Goal: Transaction & Acquisition: Register for event/course

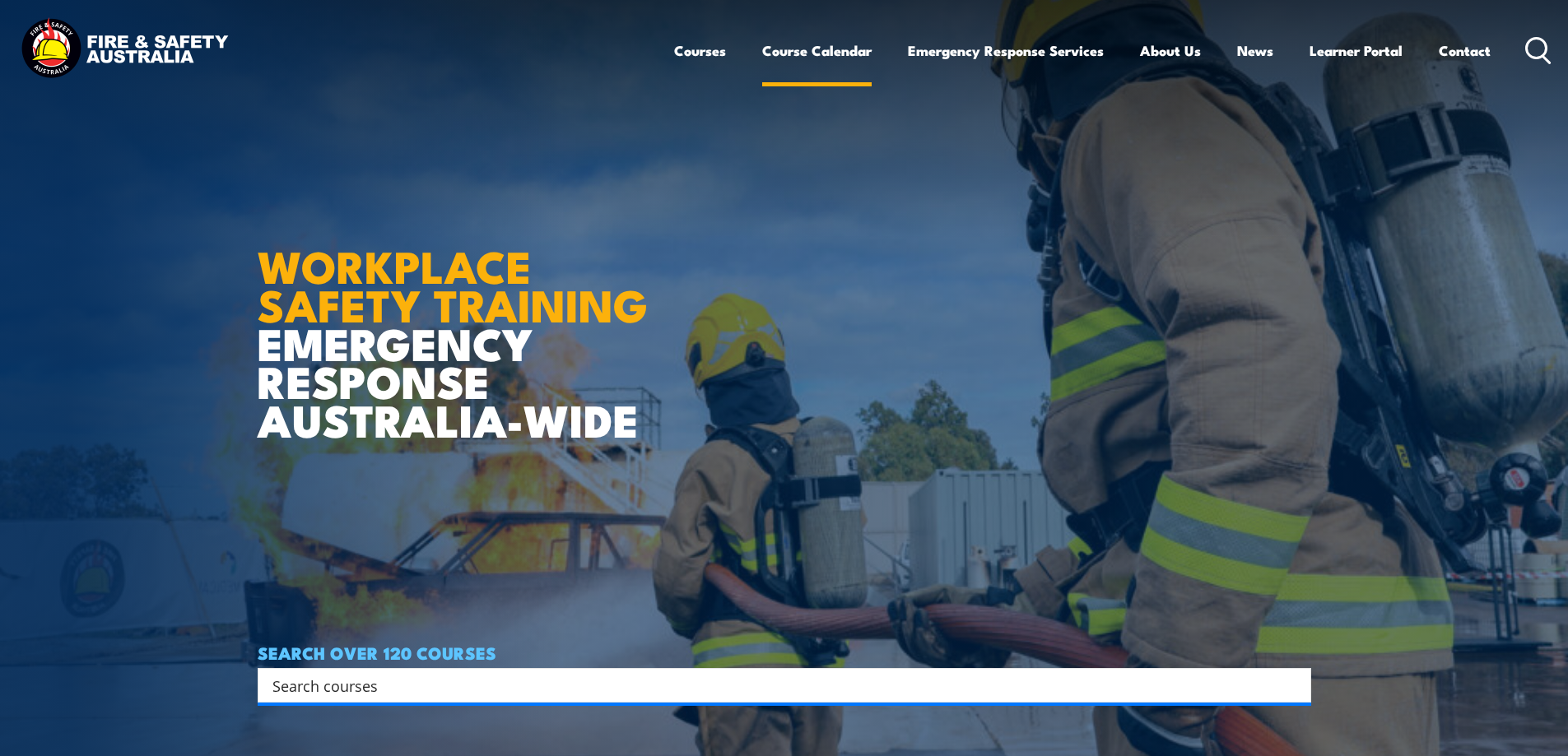
click at [820, 54] on link "Course Calendar" at bounding box center [816, 51] width 109 height 44
click at [803, 59] on link "Course Calendar" at bounding box center [816, 51] width 109 height 44
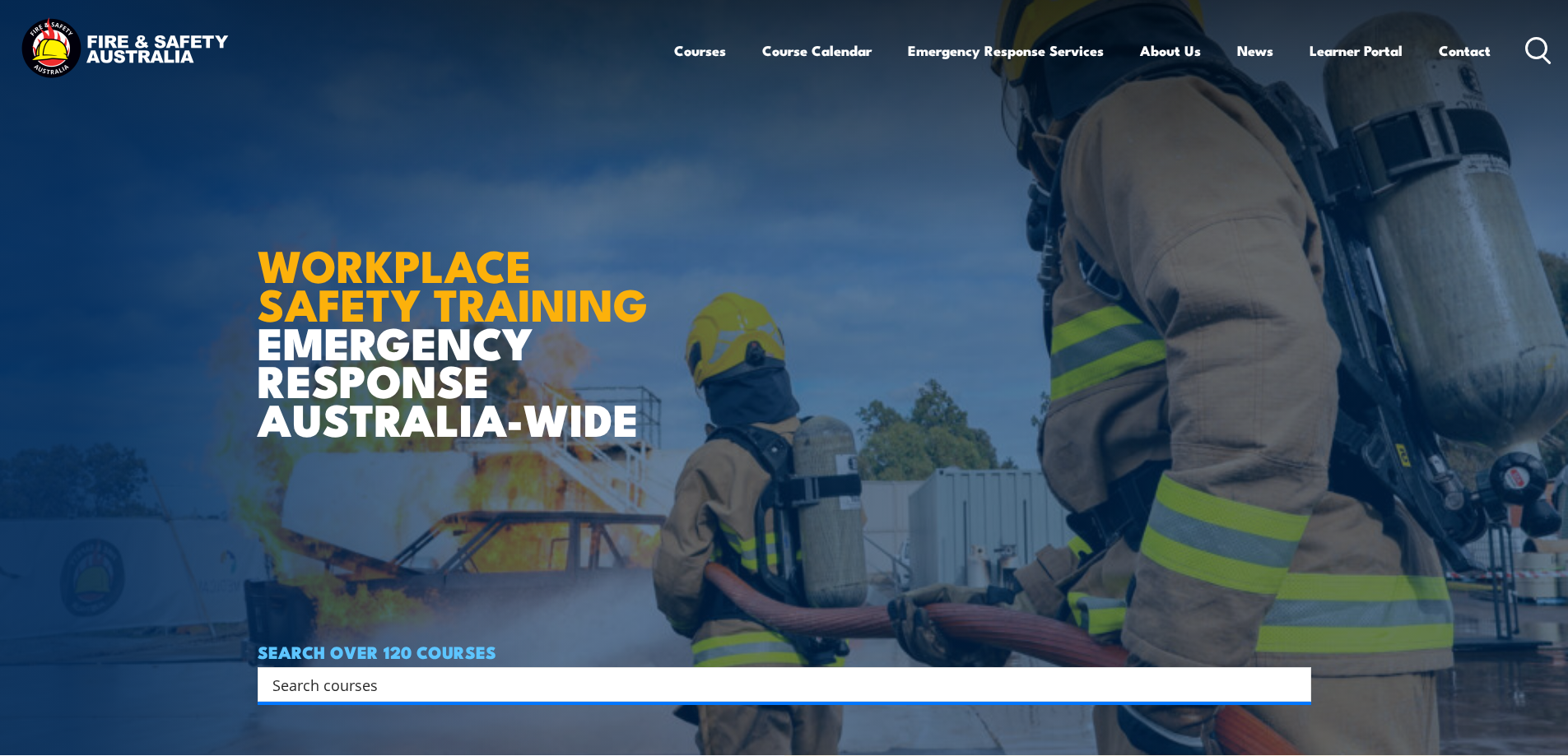
scroll to position [247, 0]
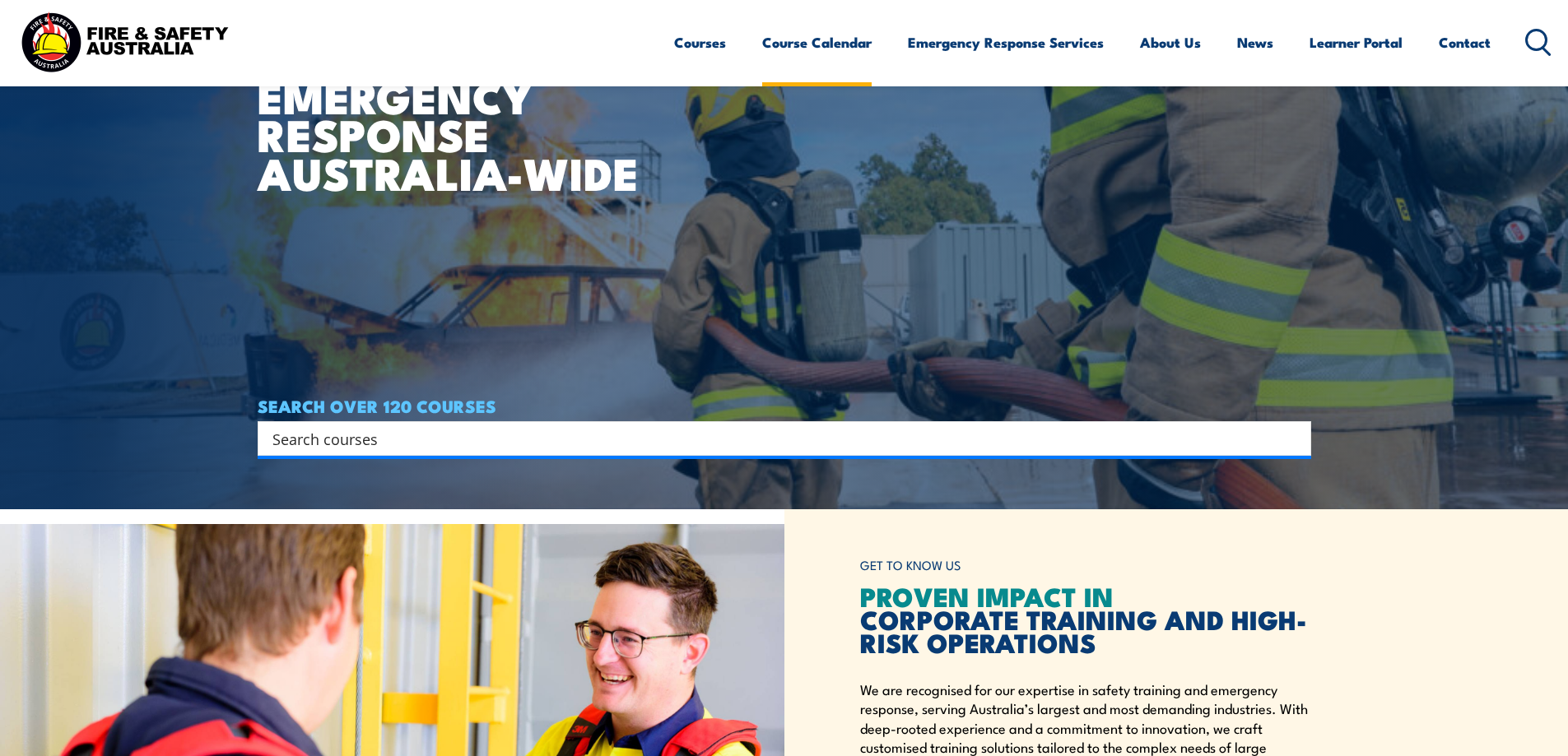
click at [809, 42] on link "Course Calendar" at bounding box center [816, 43] width 109 height 44
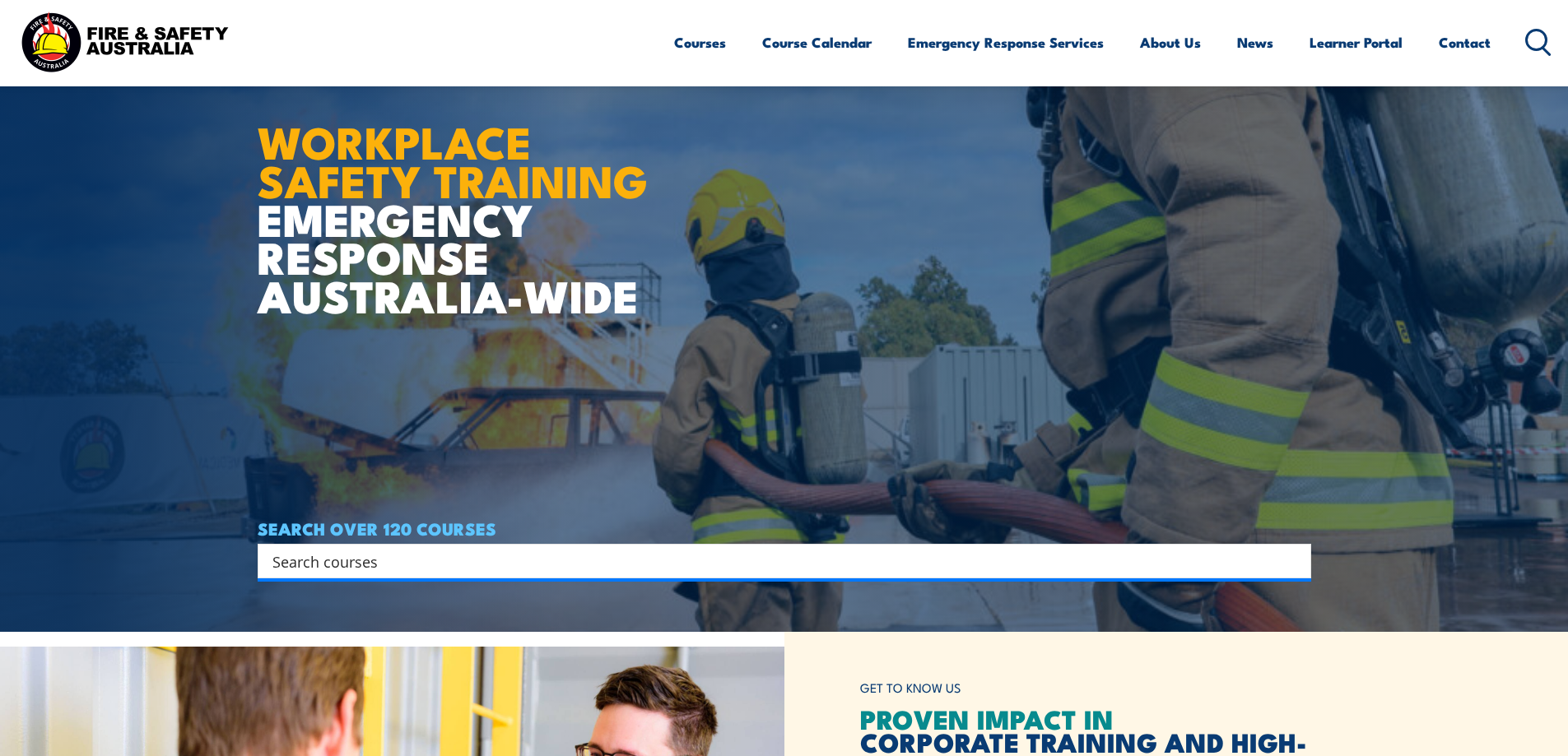
scroll to position [0, 0]
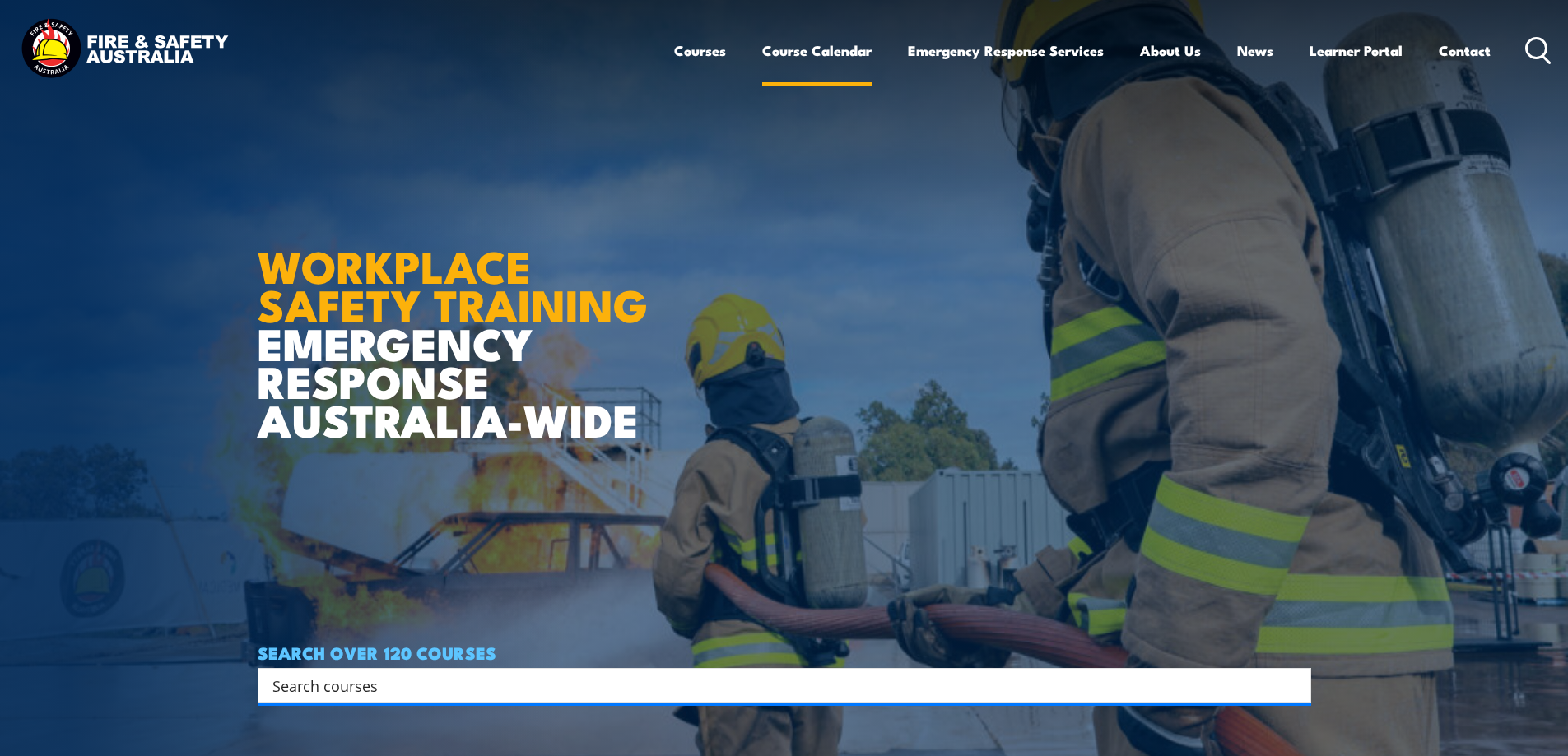
click at [811, 51] on link "Course Calendar" at bounding box center [816, 51] width 109 height 44
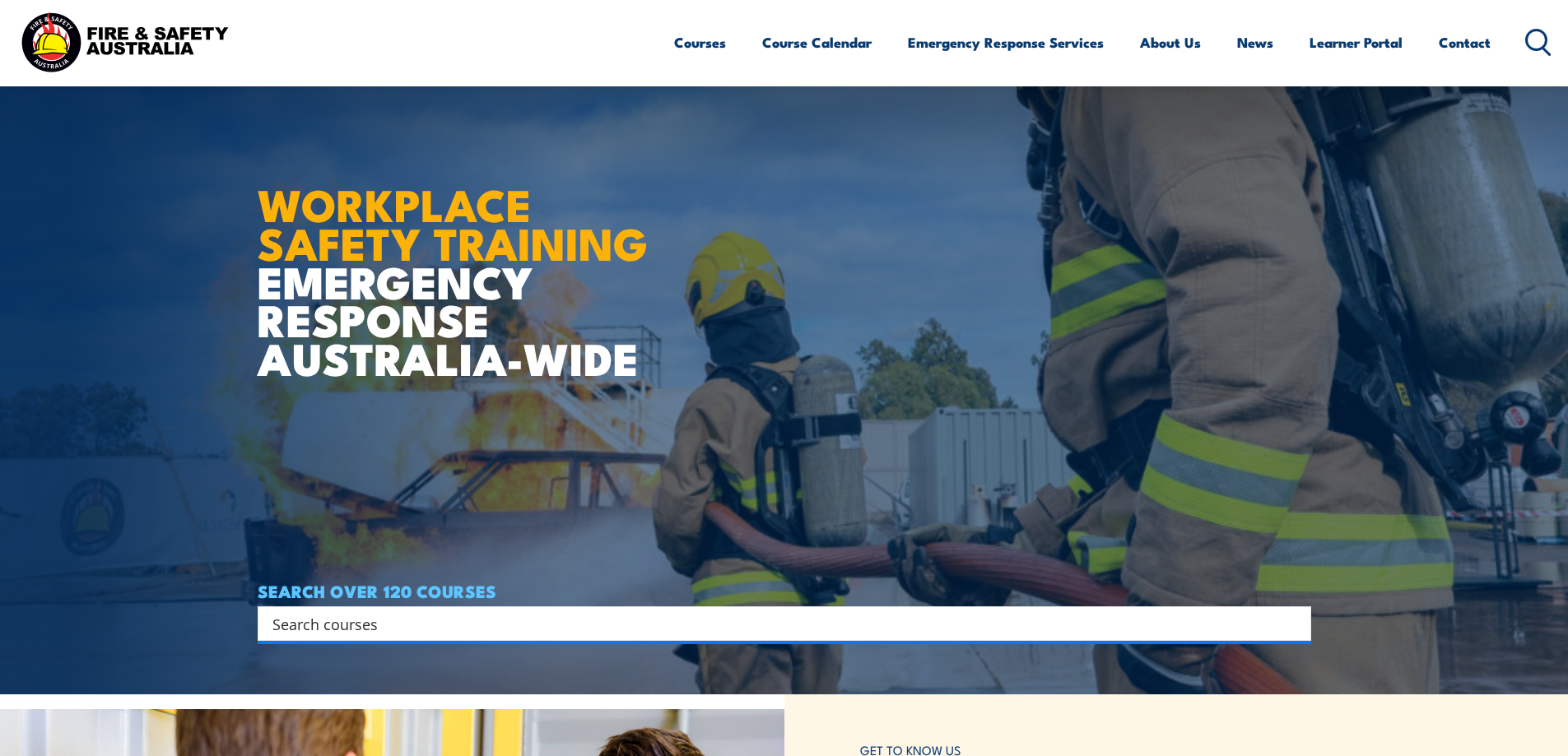
scroll to position [247, 0]
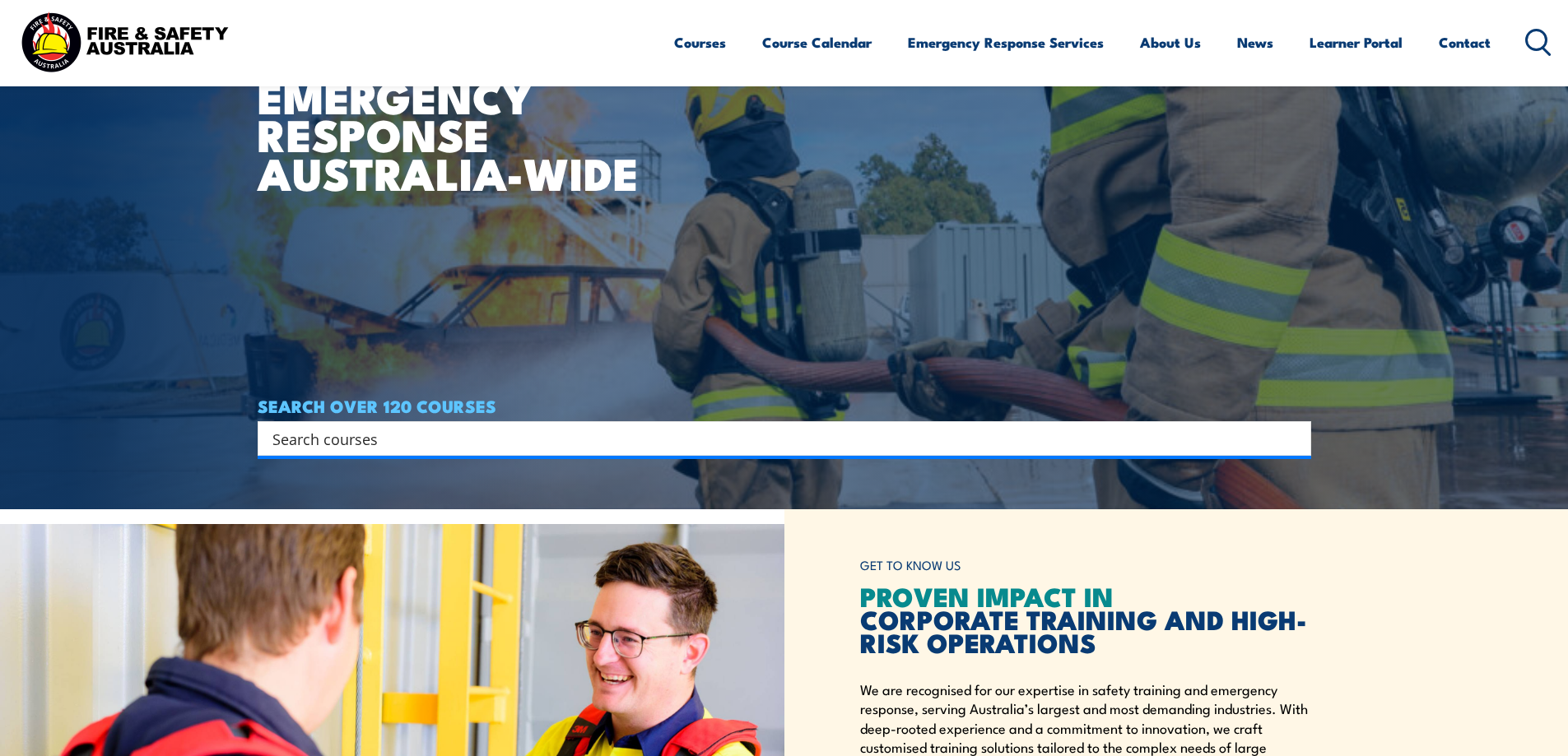
click at [518, 446] on input "Search input" at bounding box center [774, 438] width 1002 height 25
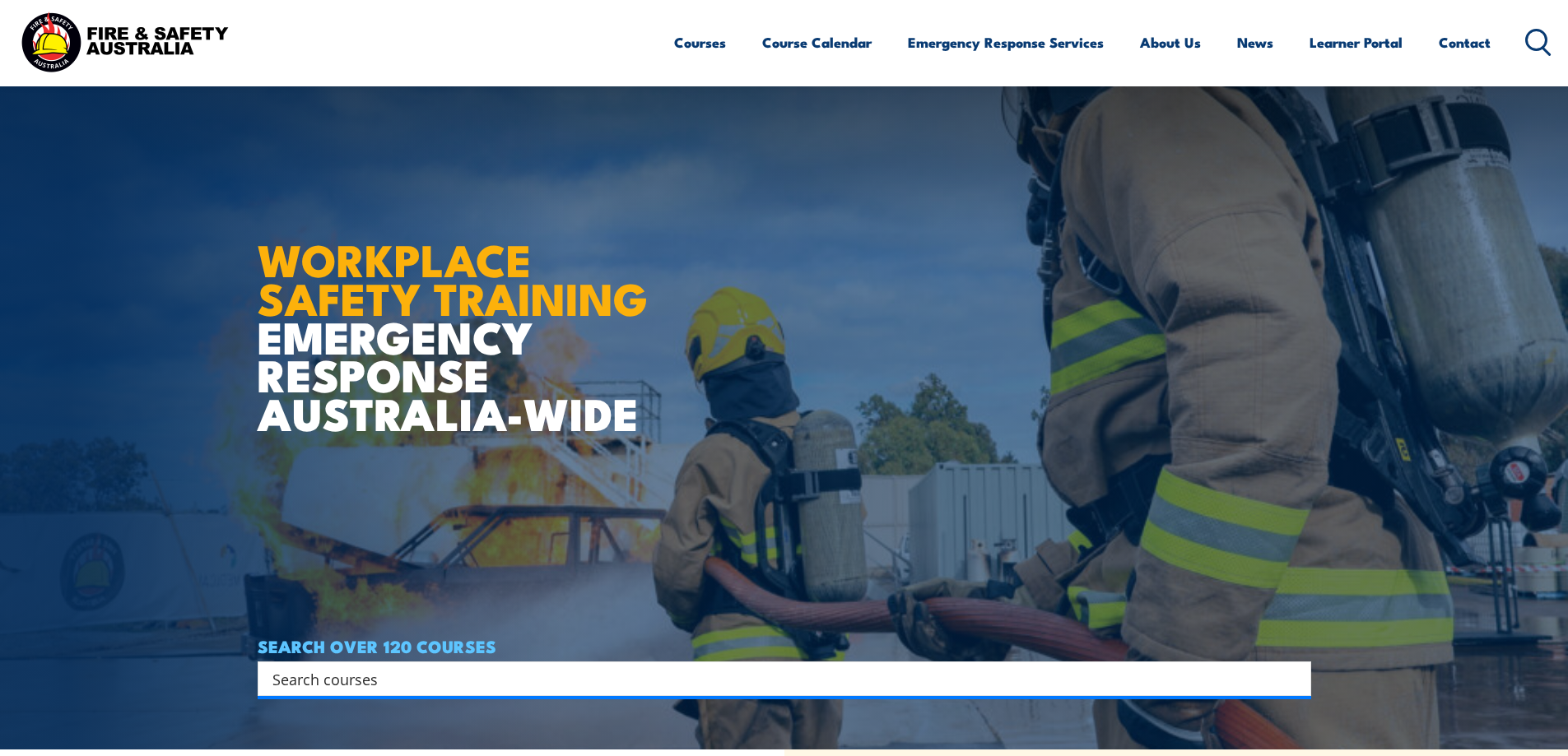
scroll to position [0, 0]
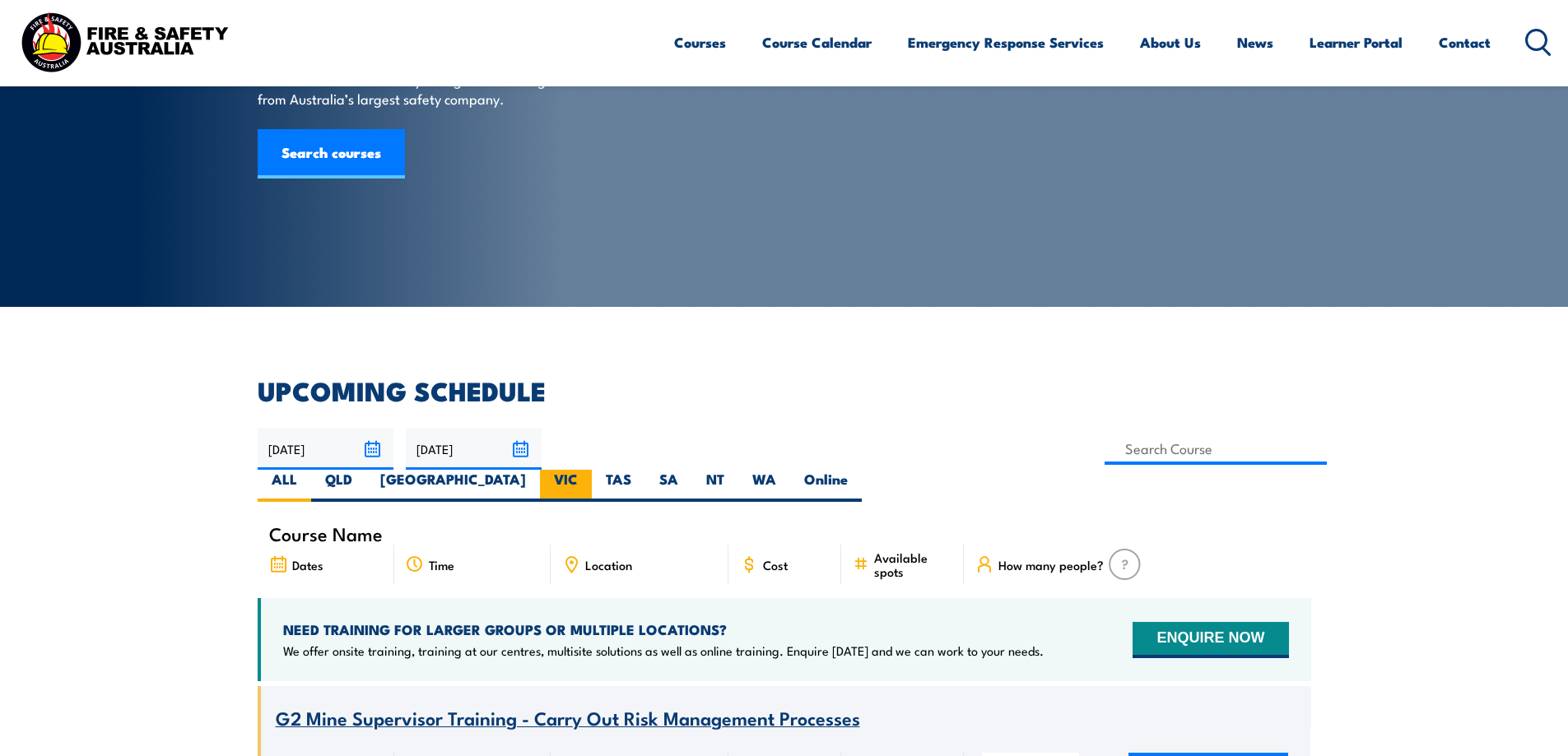
click at [591, 470] on label "VIC" at bounding box center [565, 485] width 52 height 32
click at [589, 470] on input "VIC" at bounding box center [583, 475] width 11 height 11
radio input "true"
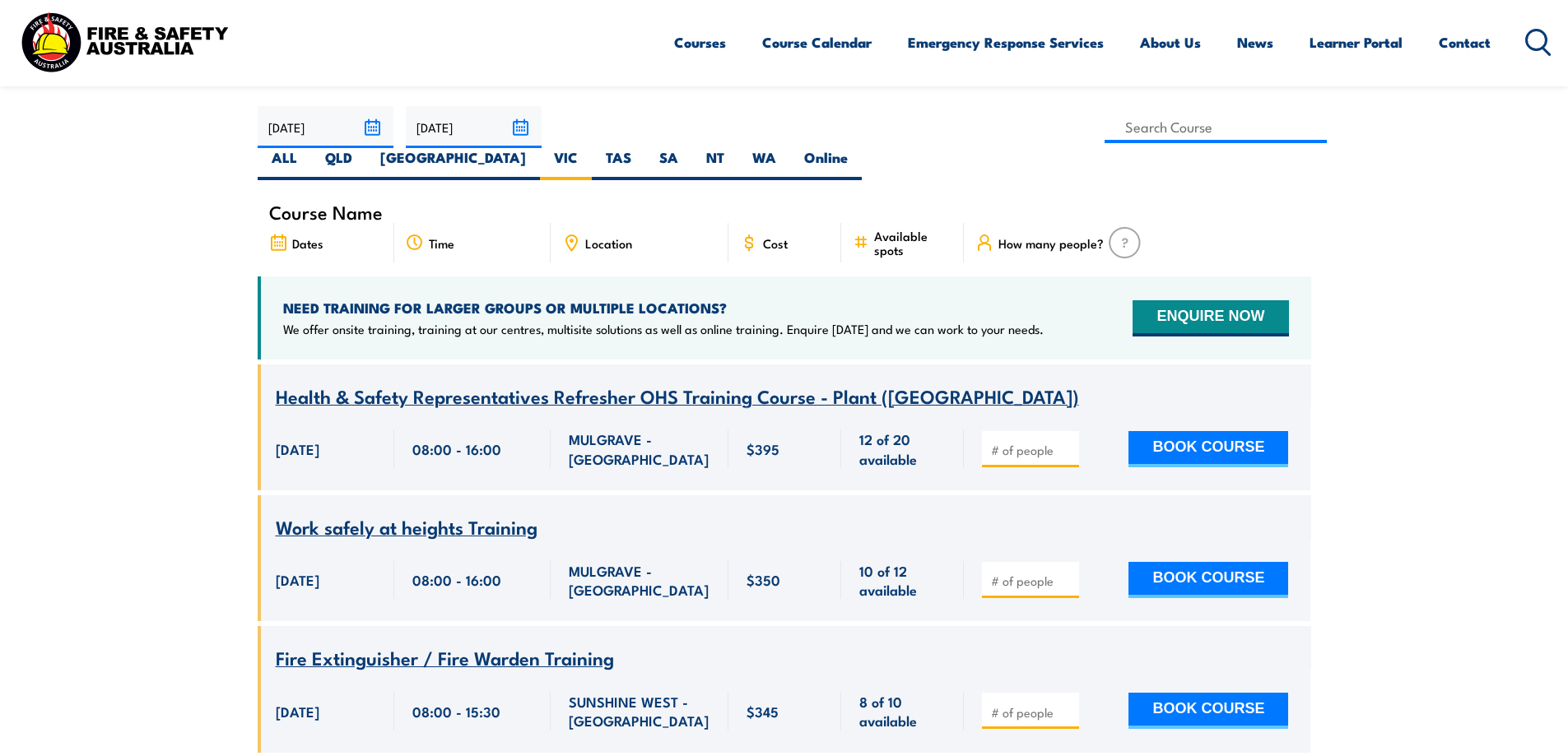
scroll to position [461, 0]
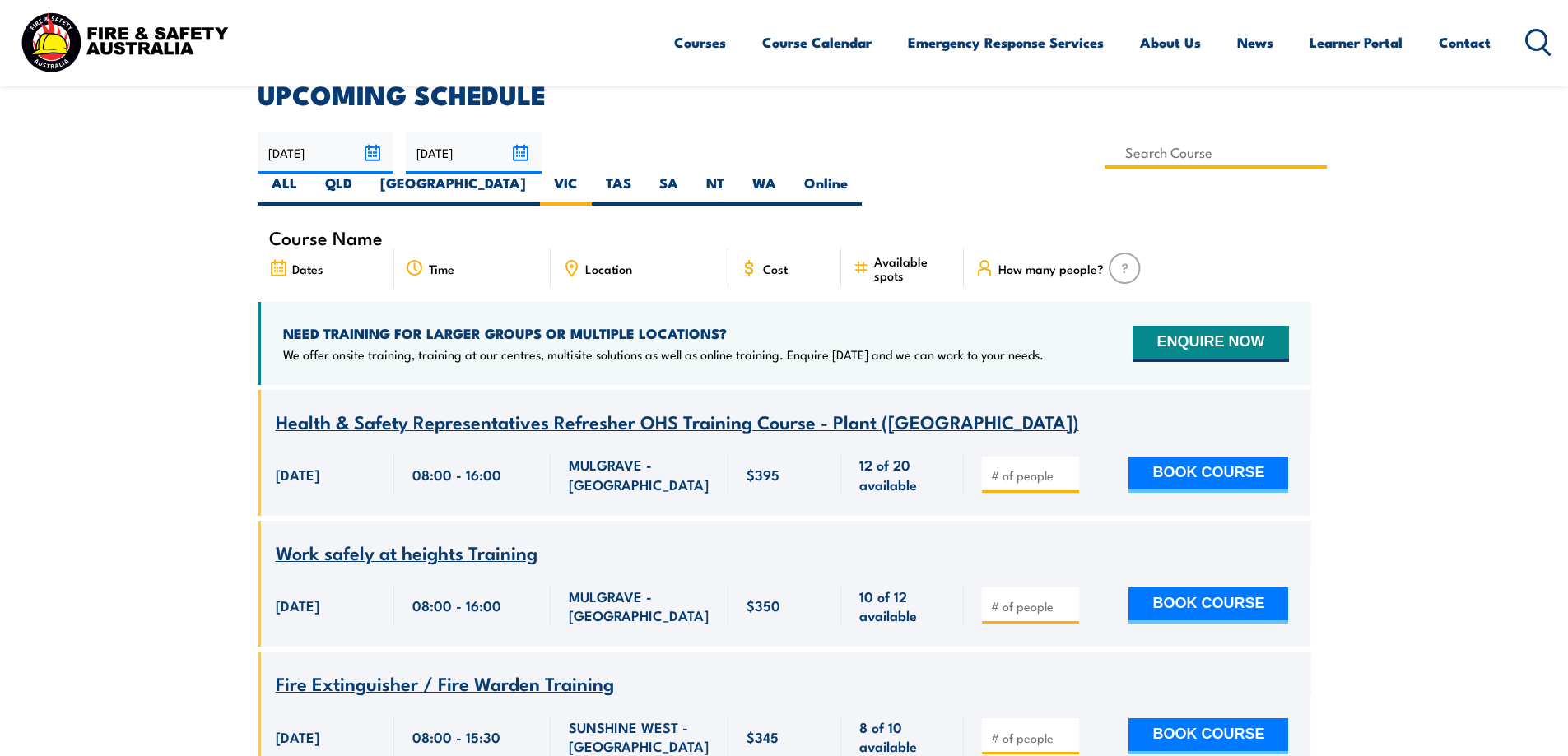
click at [1104, 148] on input at bounding box center [1215, 152] width 223 height 32
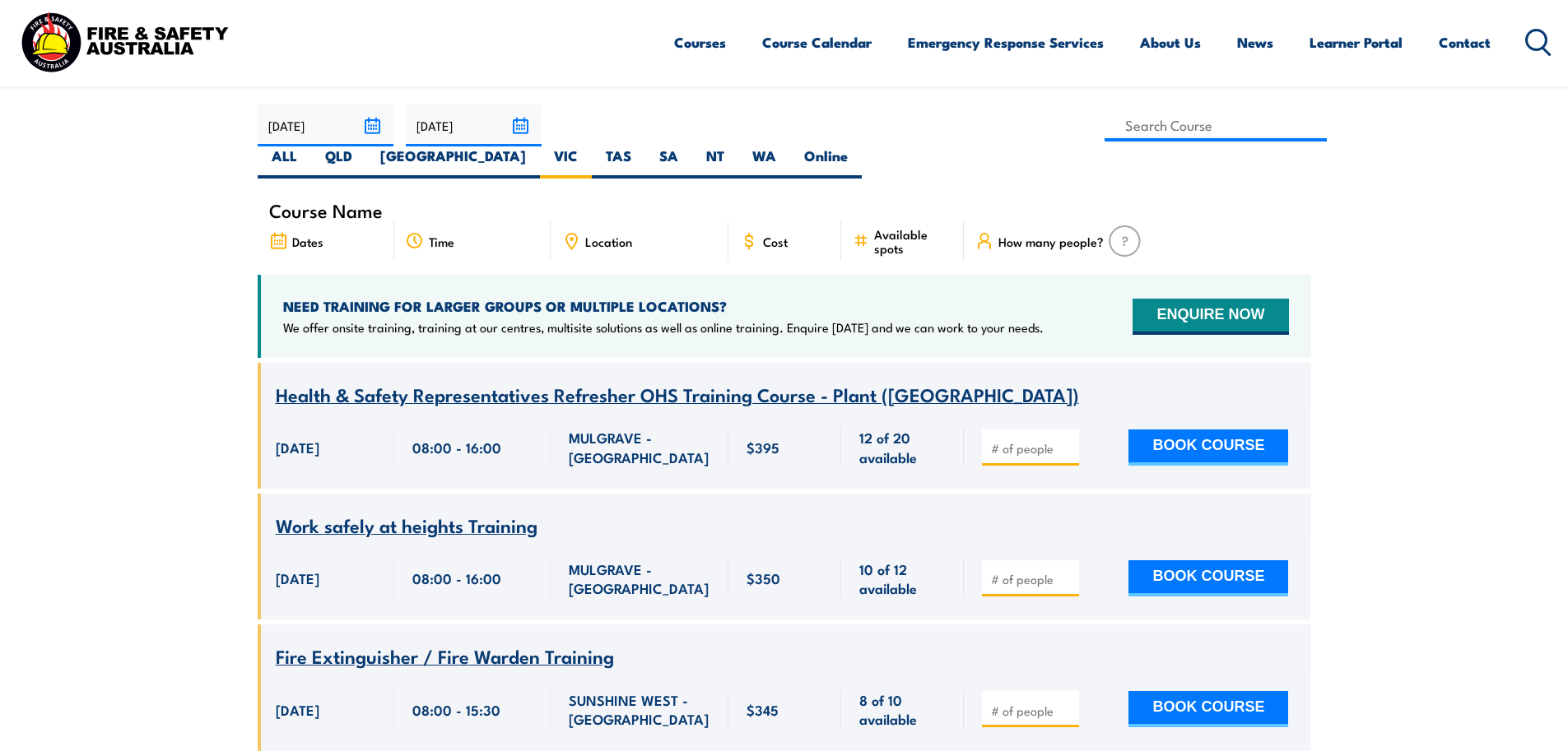
scroll to position [296, 0]
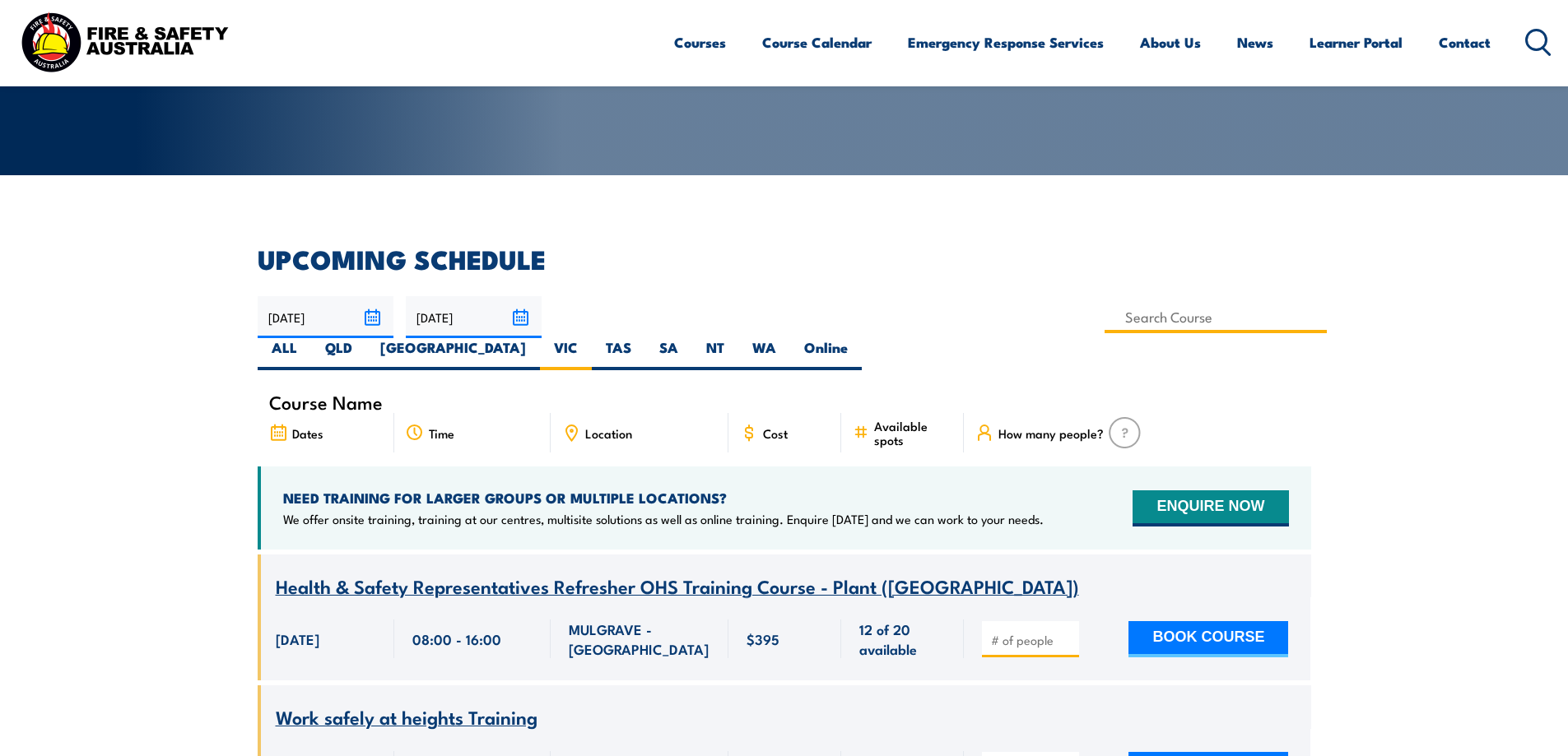
click at [1104, 322] on input at bounding box center [1215, 317] width 223 height 32
click at [599, 426] on span "Location" at bounding box center [608, 433] width 46 height 14
click at [585, 426] on span "Location" at bounding box center [608, 433] width 46 height 14
click at [568, 424] on icon at bounding box center [571, 433] width 18 height 18
click at [626, 426] on span "Location" at bounding box center [608, 433] width 46 height 14
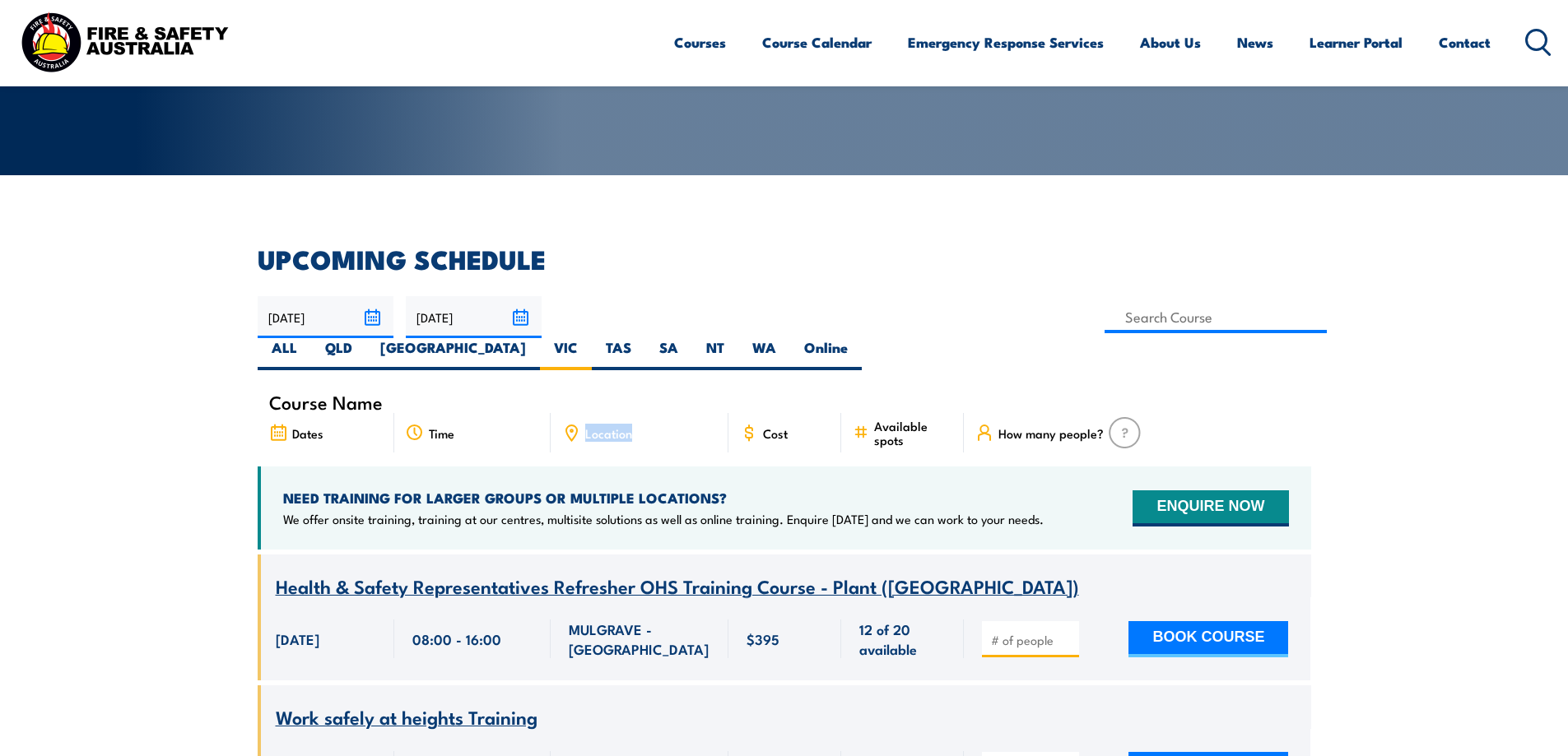
click at [626, 426] on span "Location" at bounding box center [608, 433] width 46 height 14
click at [649, 413] on div "Location" at bounding box center [639, 432] width 178 height 39
click at [1104, 318] on input at bounding box center [1215, 317] width 223 height 32
type input "Fire Warden / Chief Fire Warden Training"
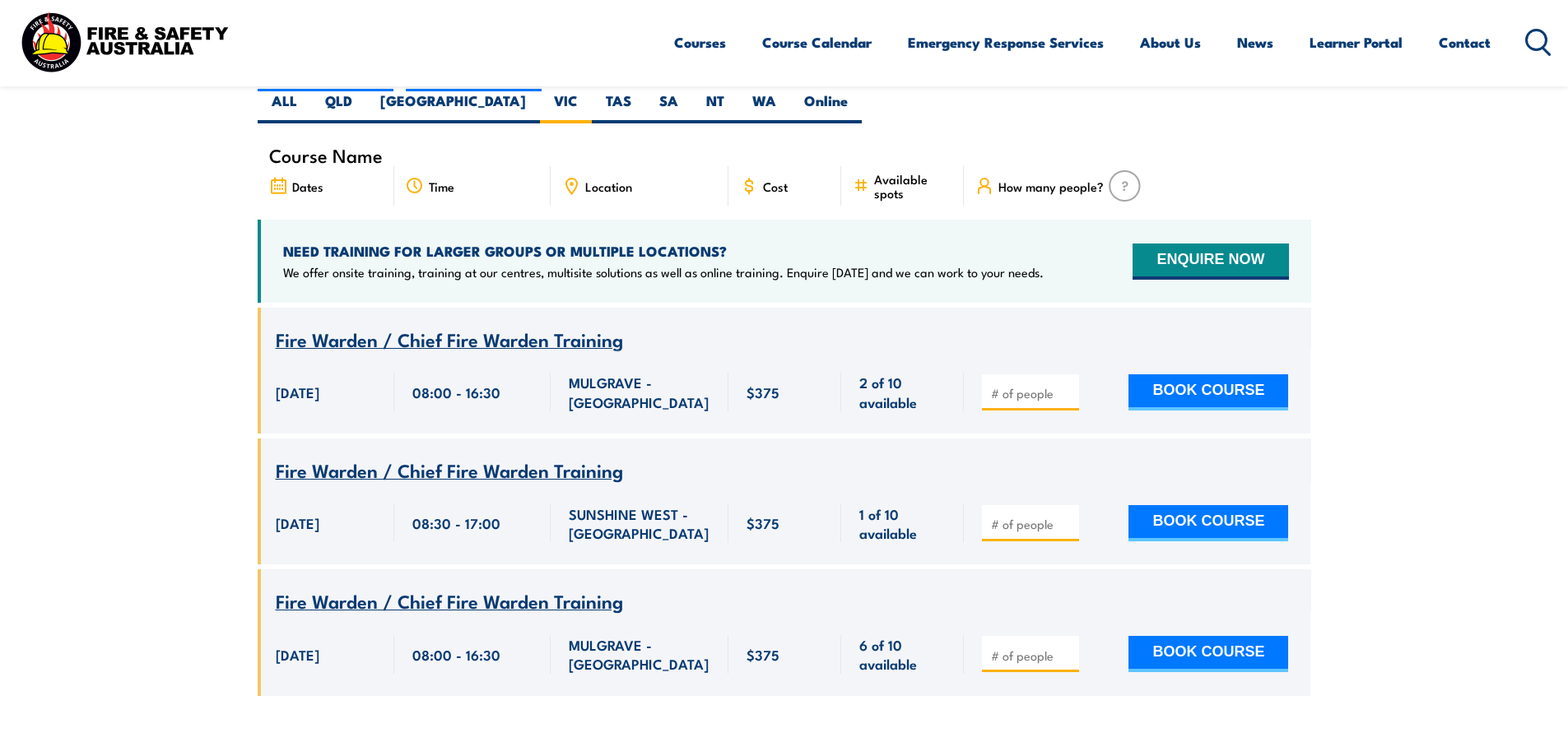
click at [1427, 259] on section "UPCOMING SCHEDULE [DATE] [DATE]" at bounding box center [784, 360] width 1568 height 720
click at [1039, 385] on input "number" at bounding box center [1031, 393] width 82 height 16
type input "1"
click at [1240, 374] on button "BOOK COURSE" at bounding box center [1207, 393] width 159 height 36
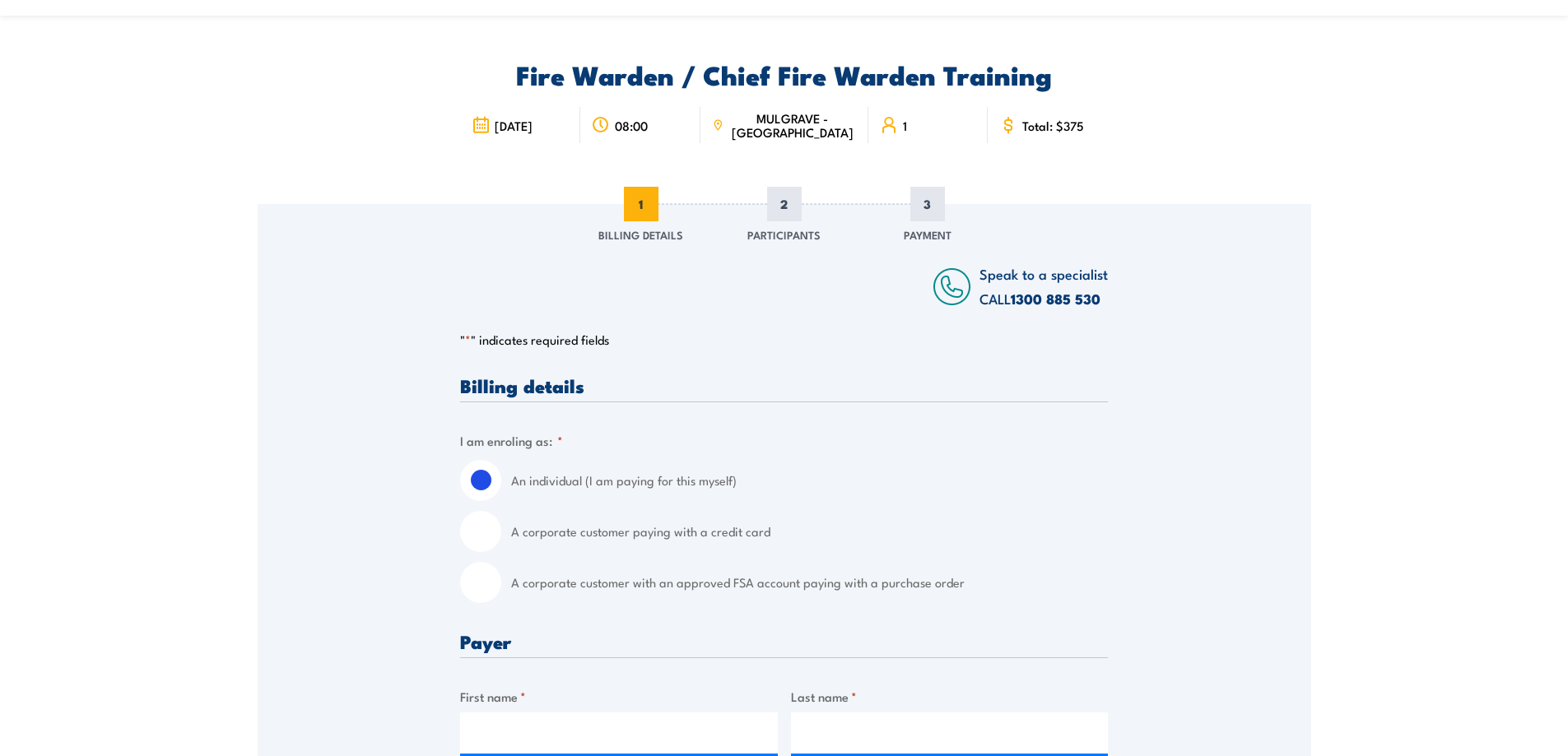
scroll to position [82, 0]
click at [491, 591] on input "A corporate customer with an approved FSA account paying with a purchase order" at bounding box center [480, 581] width 41 height 41
radio input "true"
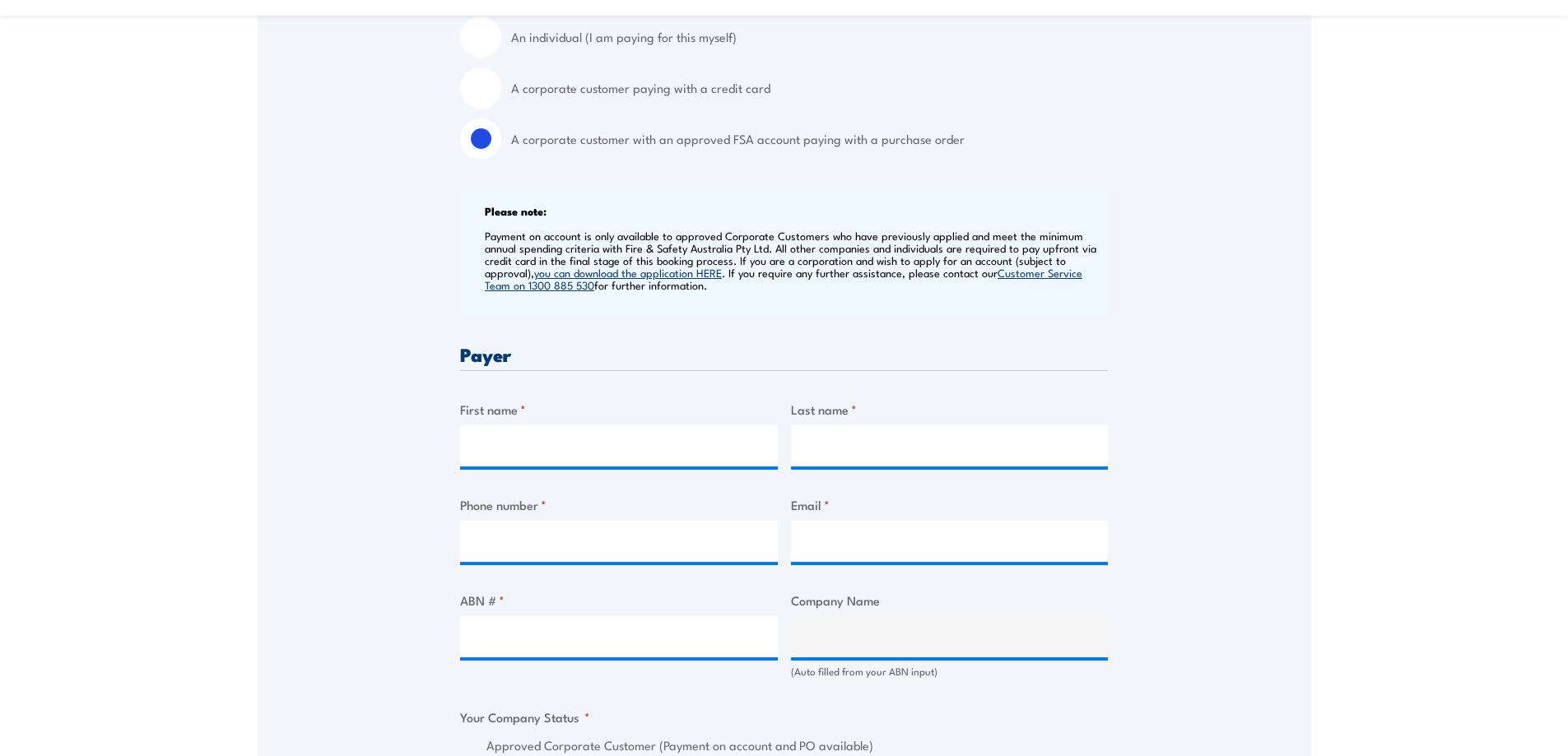
scroll to position [576, 0]
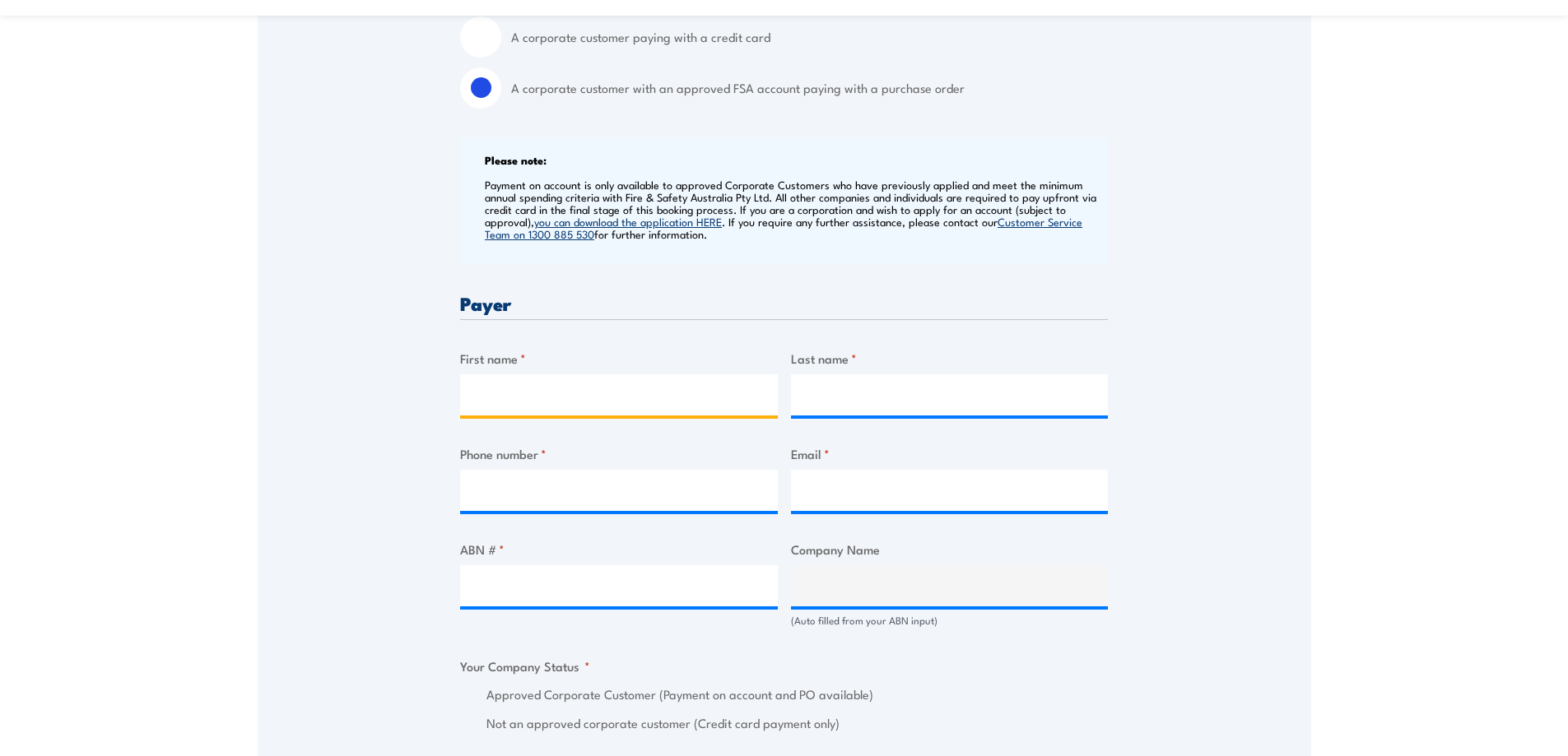
click at [631, 403] on input "First name *" at bounding box center [619, 394] width 318 height 41
type input "Peush"
click at [822, 399] on input "Last name *" at bounding box center [949, 394] width 318 height 41
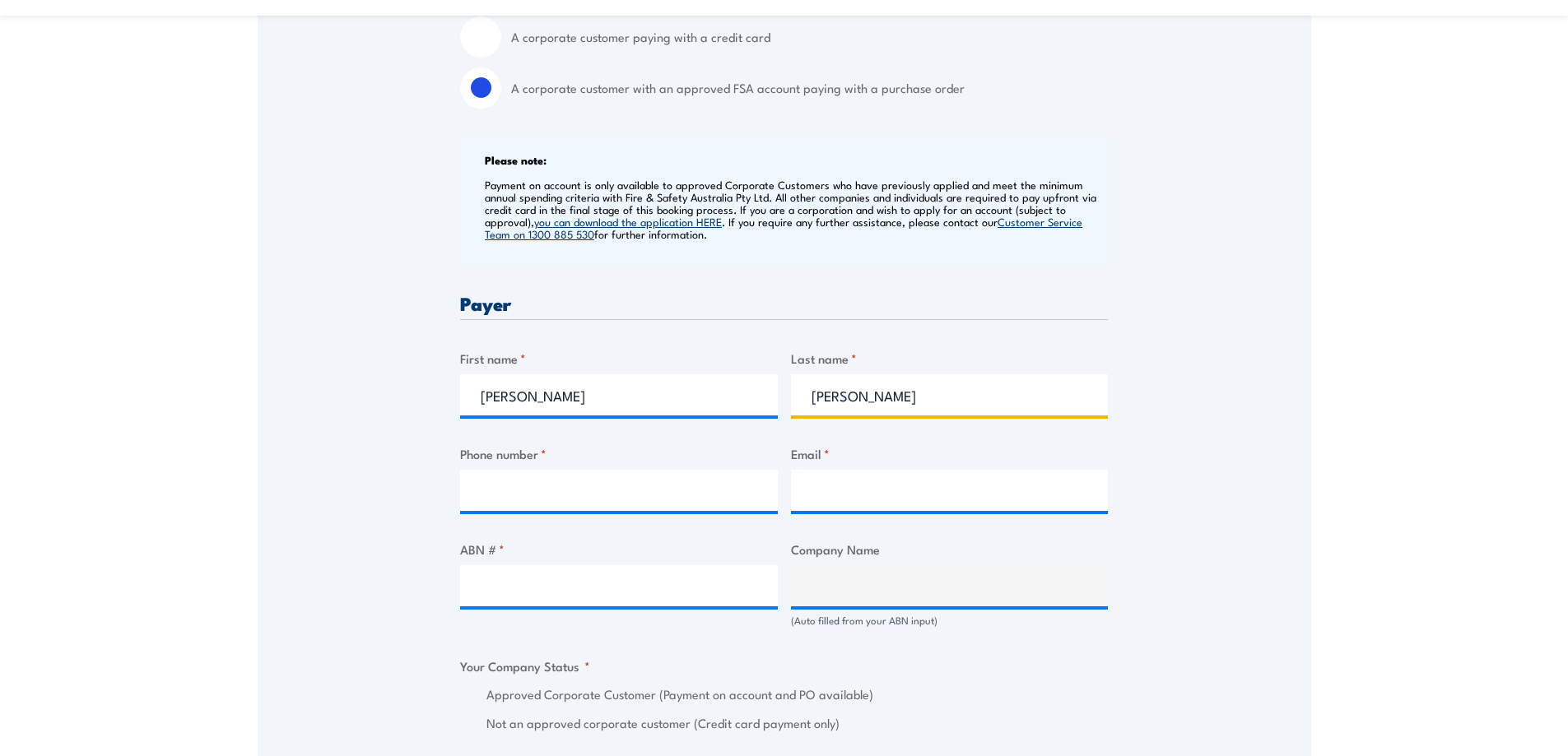
type input "Bhargava"
click at [650, 497] on input "Phone number *" at bounding box center [619, 490] width 318 height 41
type input "0401571757"
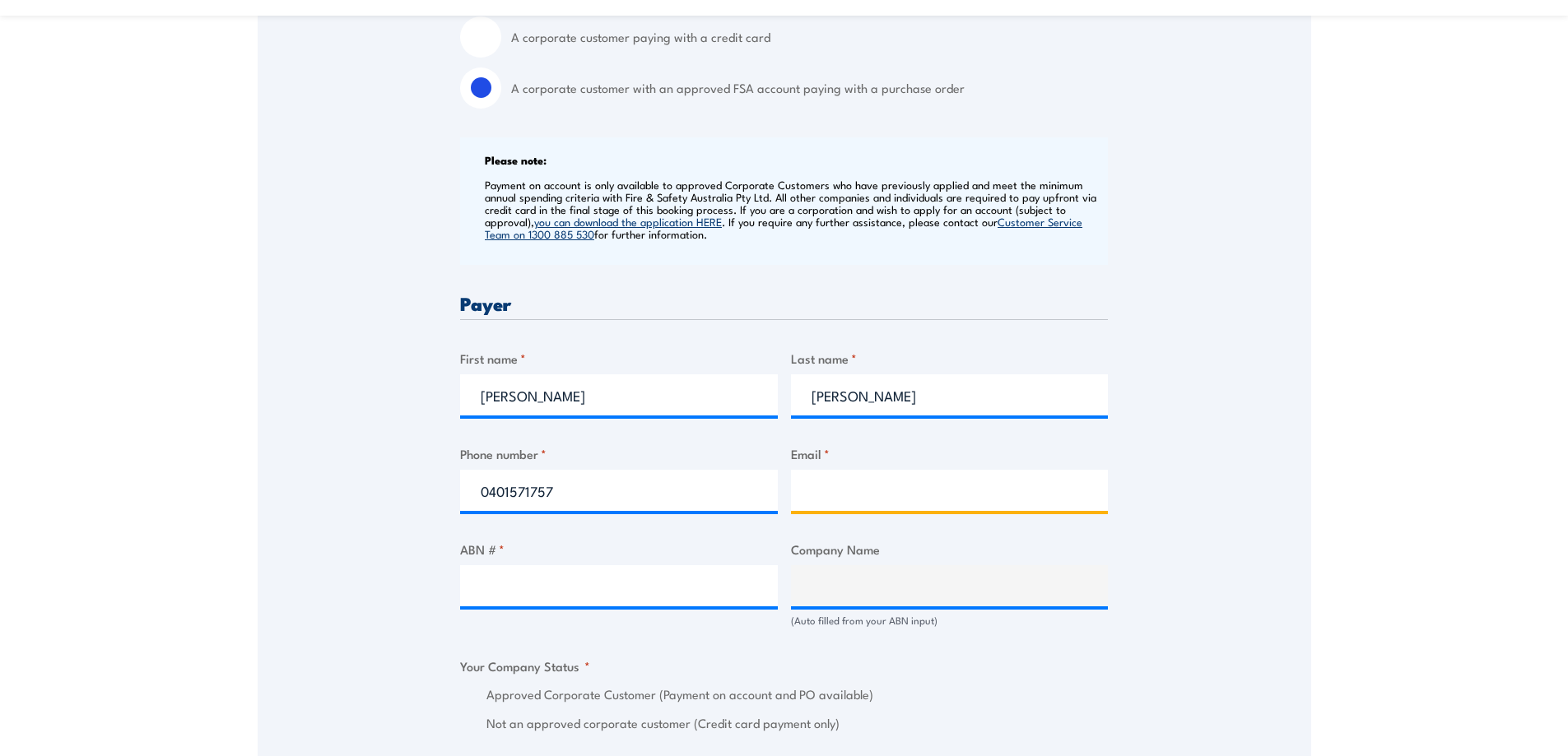
click at [845, 494] on input "Email *" at bounding box center [949, 490] width 318 height 41
drag, startPoint x: 884, startPoint y: 404, endPoint x: 746, endPoint y: 396, distance: 138.2
click at [746, 396] on div "Billing details I am enroling as: * An individual (I am paying for this myself)…" at bounding box center [784, 737] width 648 height 1711
click at [837, 491] on input "p" at bounding box center [949, 490] width 318 height 41
paste input "Bhargava"
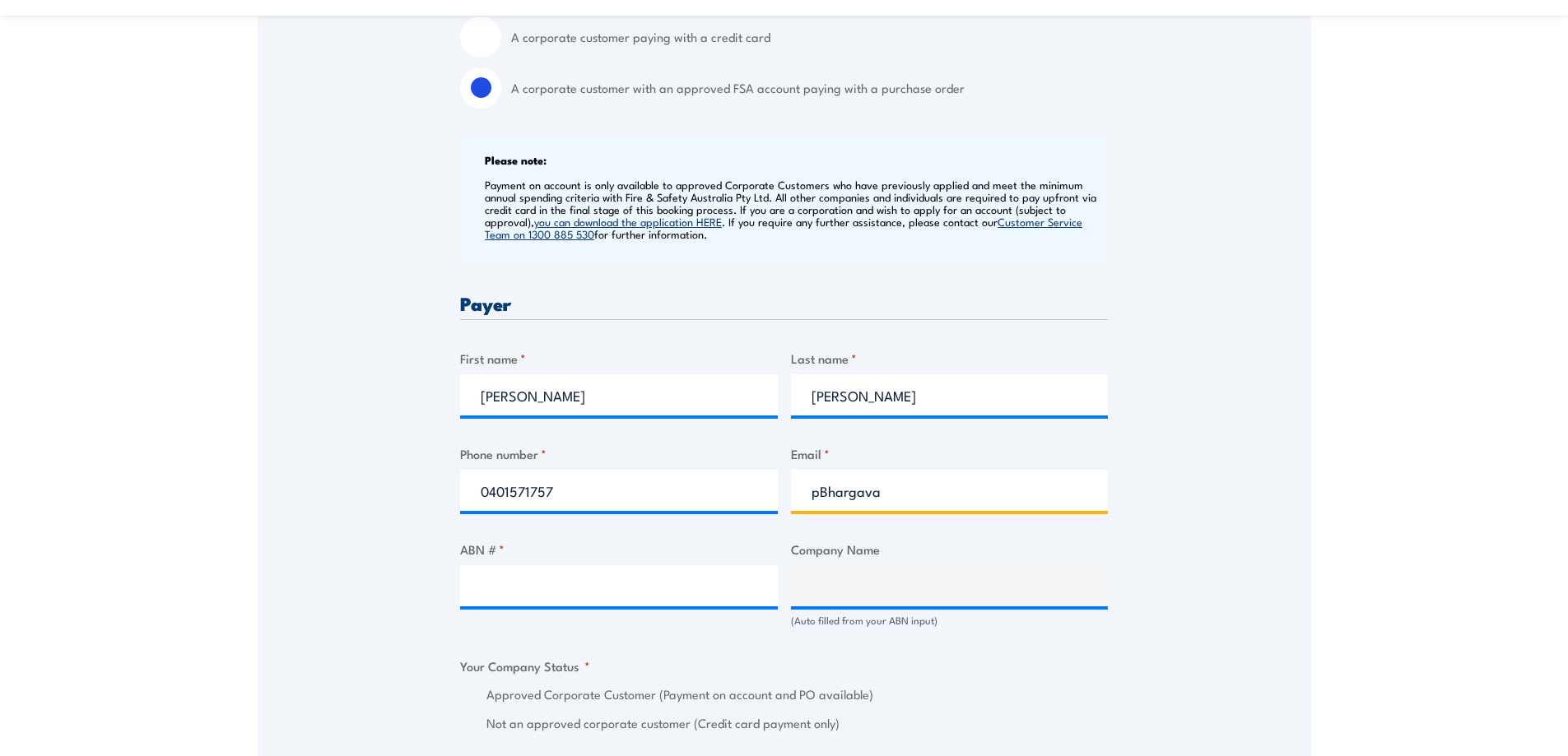
drag, startPoint x: 825, startPoint y: 489, endPoint x: 854, endPoint y: 491, distance: 29.1
click at [828, 489] on input "pBhargava" at bounding box center [949, 490] width 318 height 41
click at [947, 511] on div "pbhargava" at bounding box center [949, 490] width 318 height 41
click at [931, 492] on input "pbhargava" at bounding box center [949, 490] width 318 height 41
type input "pbhargava@modernatx.com"
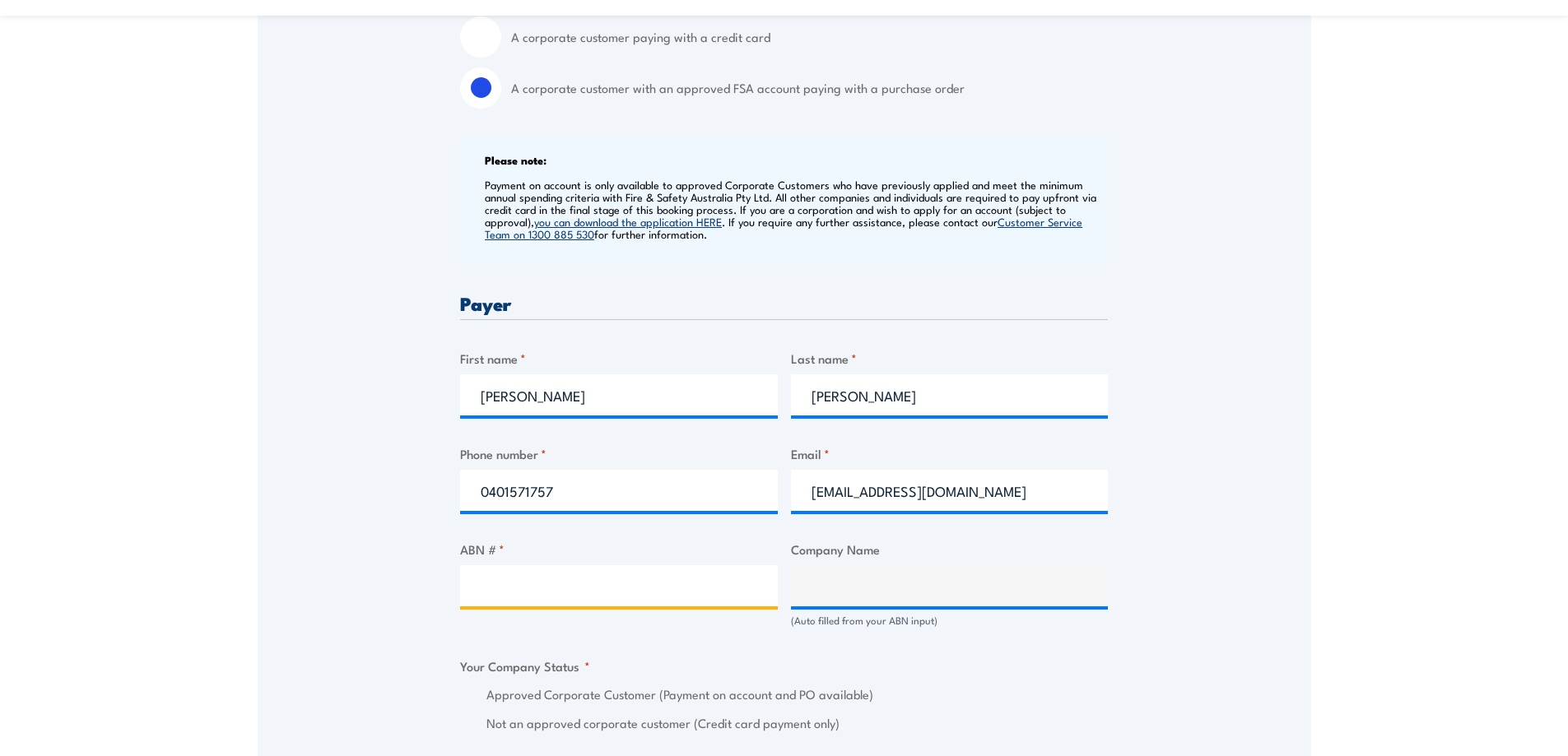
click at [544, 598] on input "ABN # *" at bounding box center [619, 585] width 318 height 41
type input "27657936206"
type input "MODERNA MANUFACTURING AUSTRALIA PTY LTD"
radio input "true"
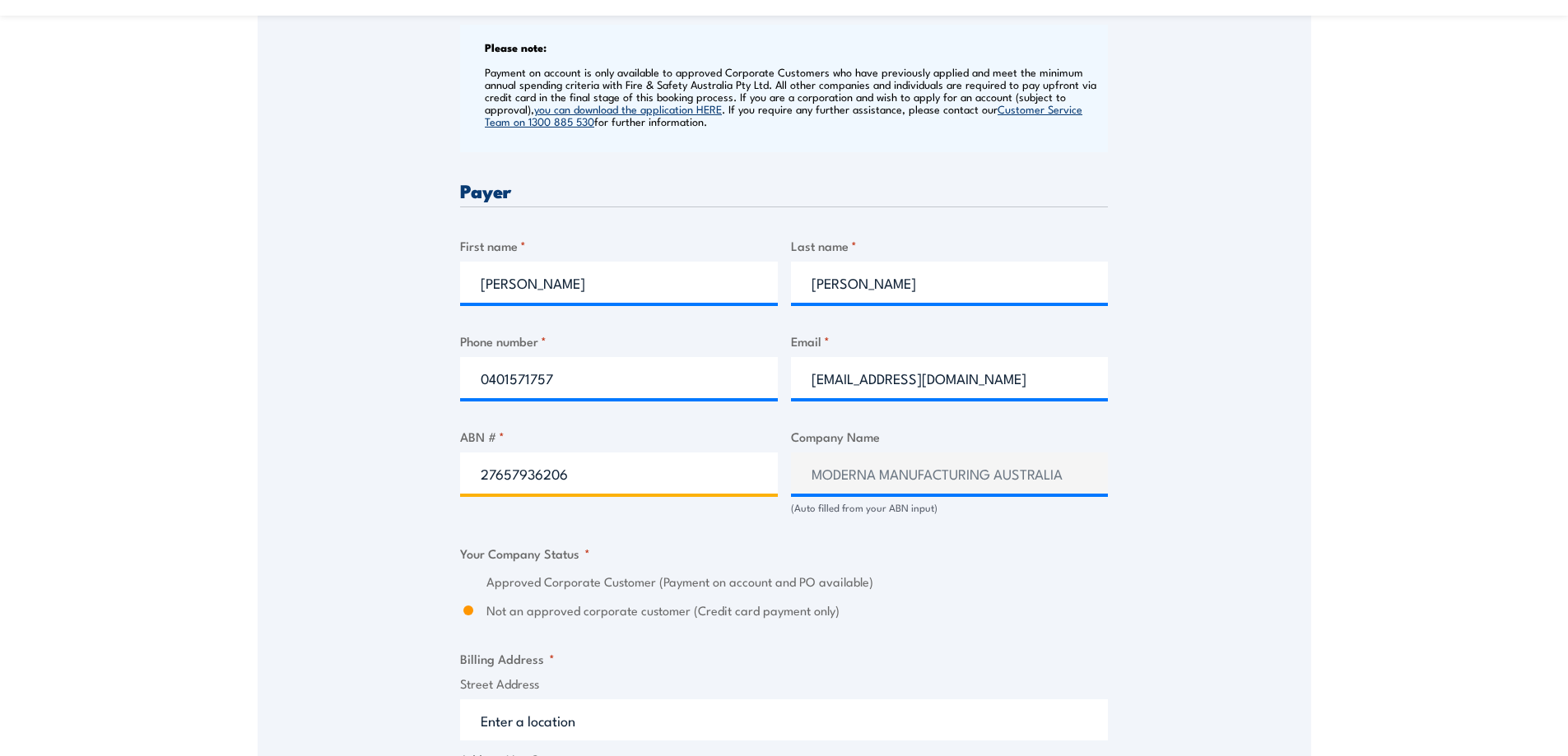
scroll to position [741, 0]
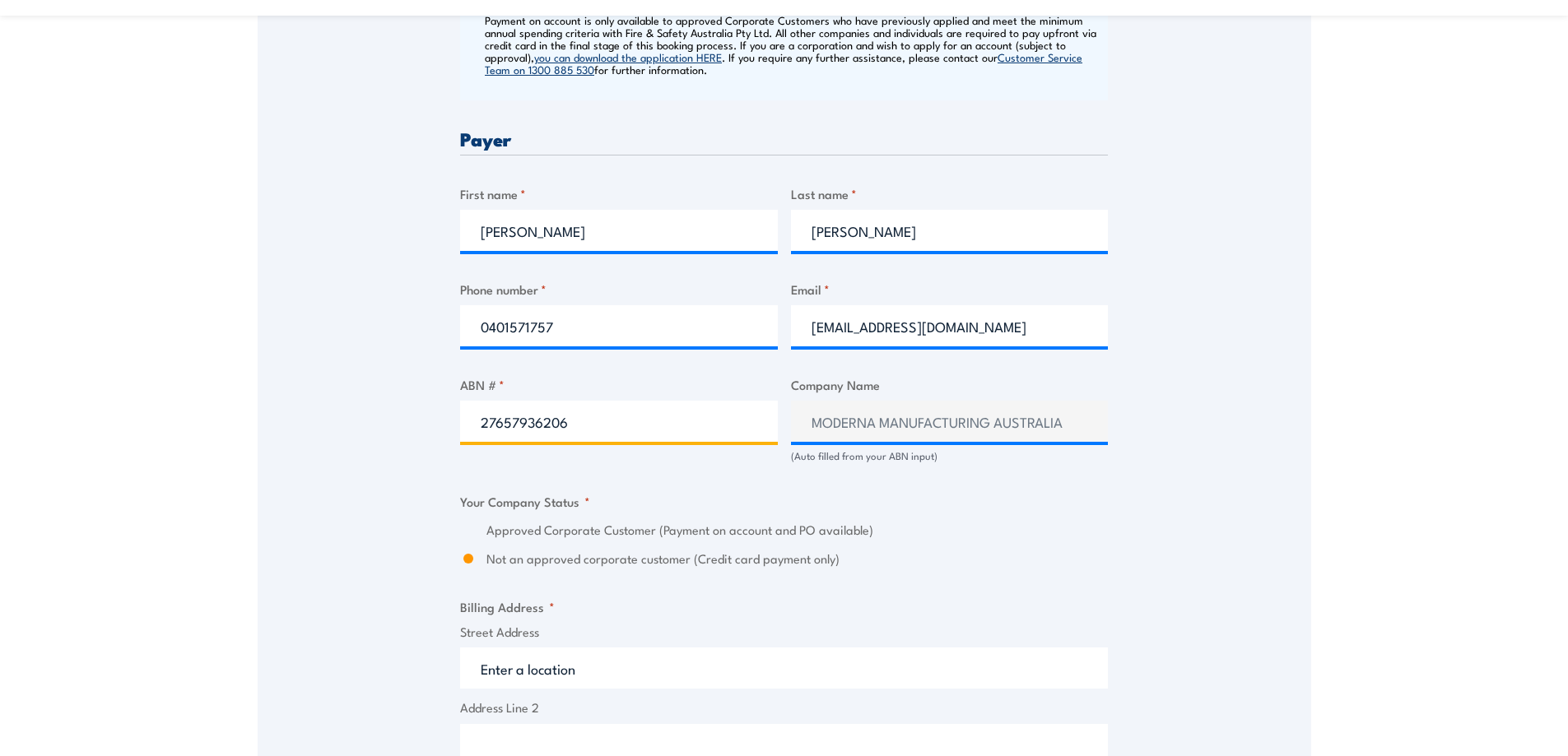
type input "27657936206"
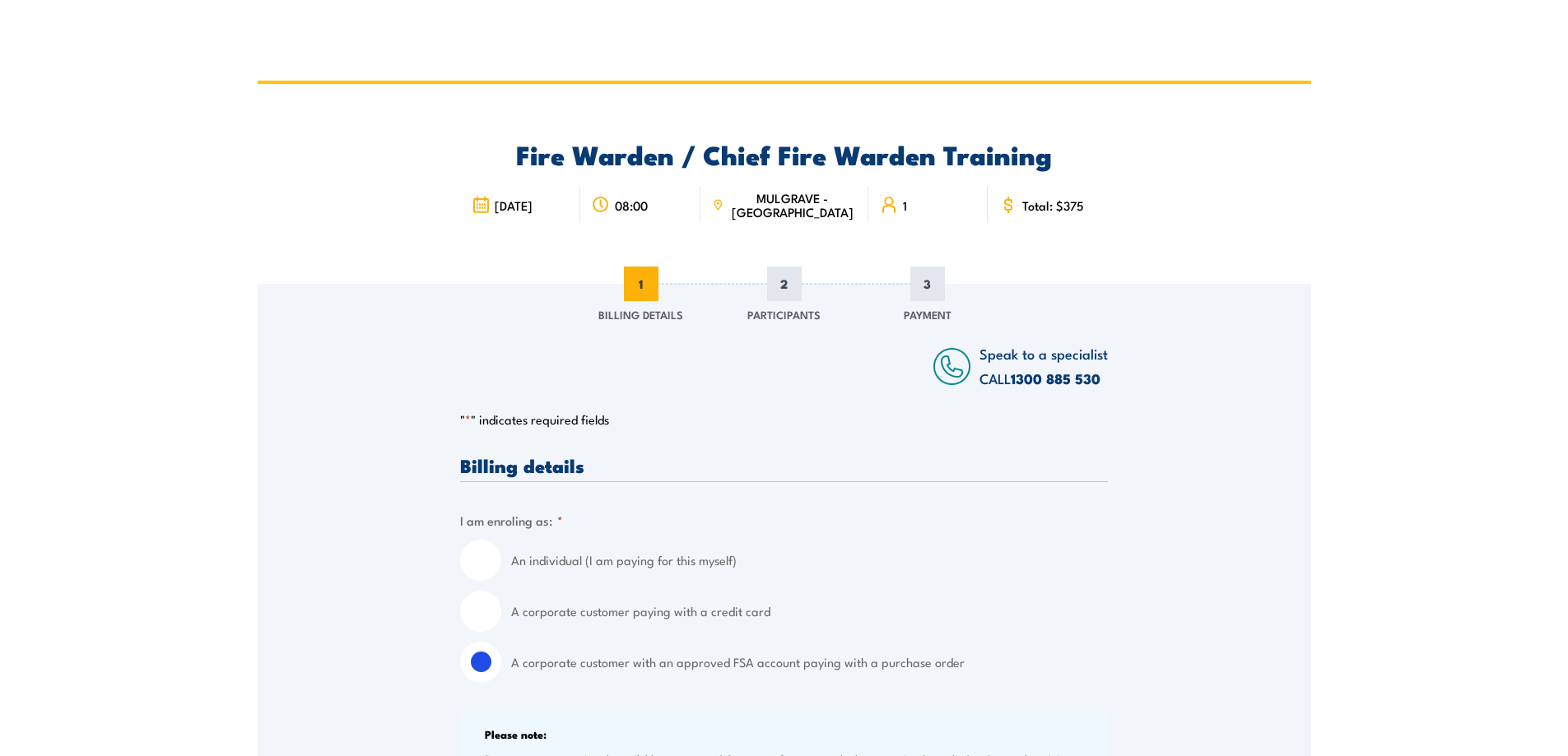
scroll to position [0, 0]
